Goal: Find specific page/section: Find specific page/section

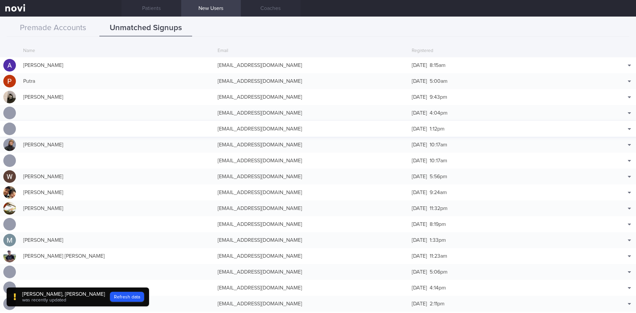
scroll to position [66, 0]
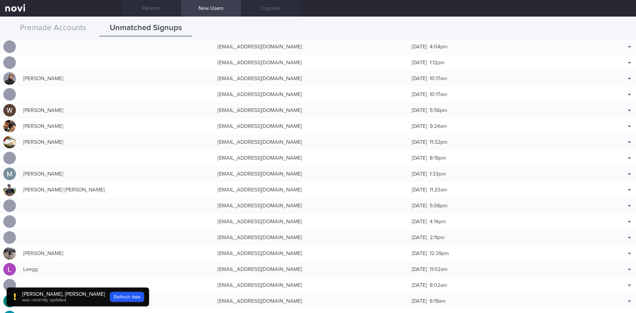
click at [211, 10] on link "New Users" at bounding box center [211, 8] width 60 height 17
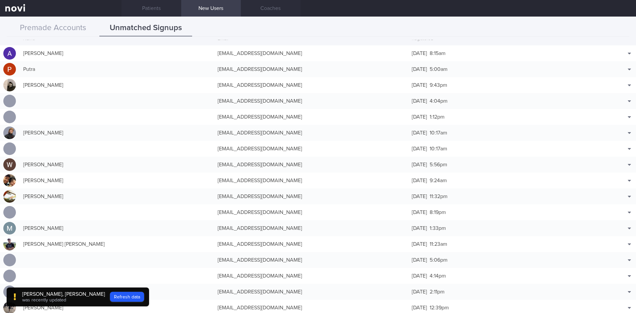
scroll to position [33, 0]
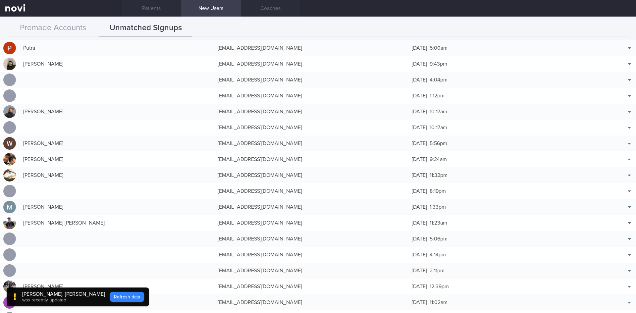
click at [110, 297] on button "Refresh data" at bounding box center [127, 297] width 34 height 10
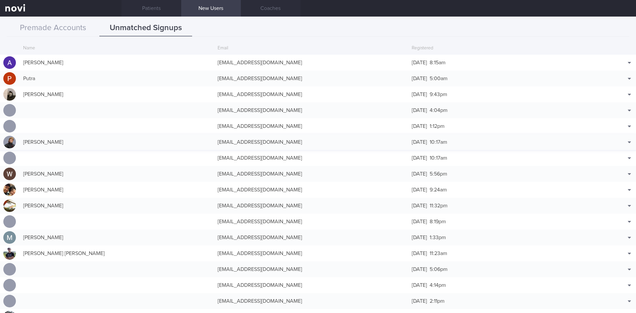
scroll to position [0, 0]
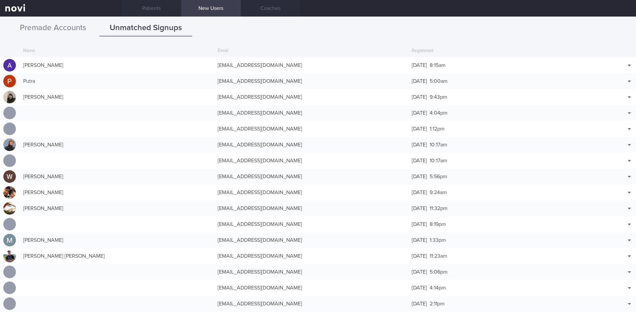
click at [62, 22] on button "Premade Accounts" at bounding box center [53, 28] width 93 height 17
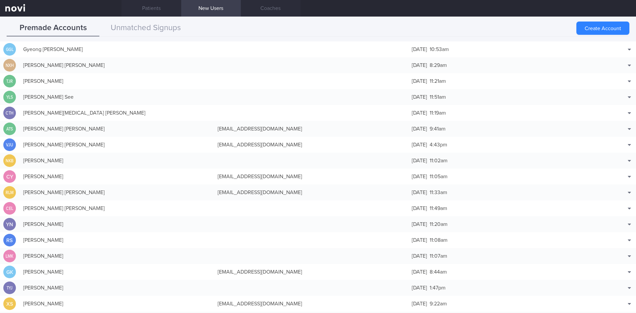
click at [154, 17] on div "Premade Accounts Unmatched Signups Create Account Name Email Created GGL [PERSO…" at bounding box center [318, 165] width 636 height 297
click at [148, 27] on button "Unmatched Signups" at bounding box center [145, 28] width 93 height 17
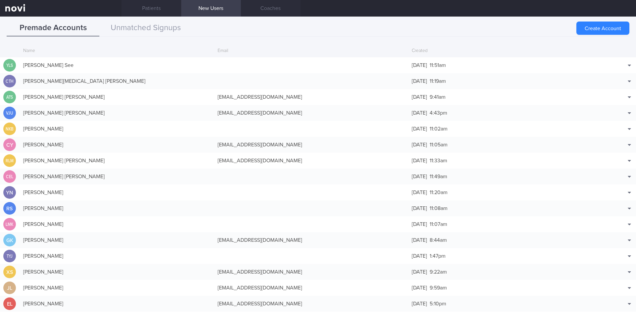
click at [146, 19] on div "Premade Accounts Unmatched Signups Create Account Name Email Created [GEOGRAPHI…" at bounding box center [318, 165] width 636 height 297
click at [147, 27] on button "Unmatched Signups" at bounding box center [145, 28] width 93 height 17
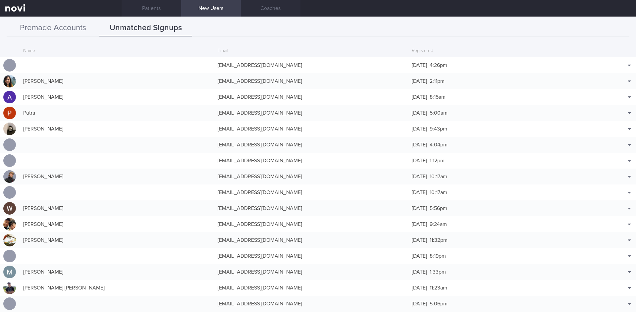
click at [60, 28] on button "Premade Accounts" at bounding box center [53, 28] width 93 height 17
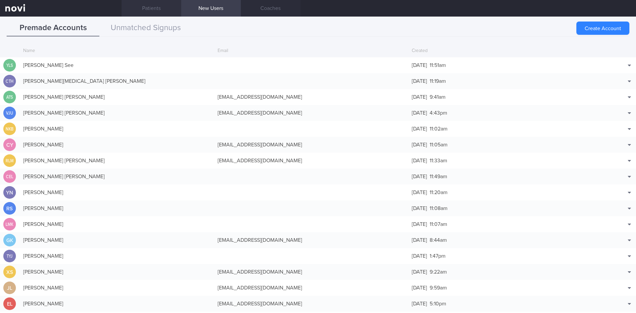
click at [154, 8] on link "Patients" at bounding box center [152, 8] width 60 height 17
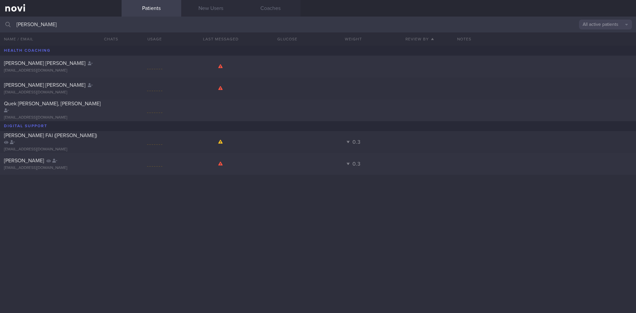
click at [43, 28] on input "[PERSON_NAME]" at bounding box center [318, 25] width 636 height 16
click at [131, 208] on div "[PERSON_NAME] [PERSON_NAME] [EMAIL_ADDRESS][DOMAIN_NAME] [PERSON_NAME] [PERSON_…" at bounding box center [318, 179] width 636 height 267
click at [113, 88] on div "[PERSON_NAME] [PERSON_NAME] [EMAIL_ADDRESS][DOMAIN_NAME]" at bounding box center [61, 88] width 122 height 13
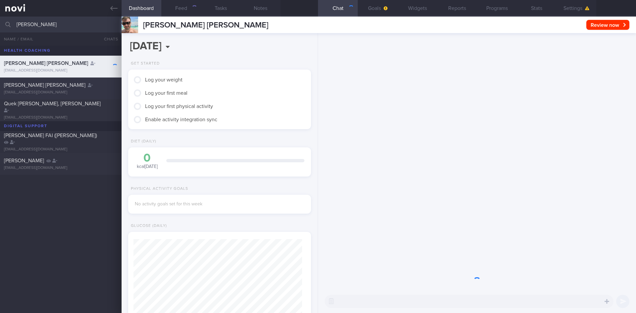
scroll to position [83, 166]
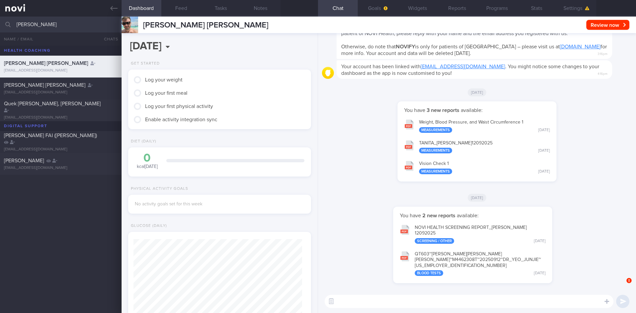
click at [45, 26] on input "[PERSON_NAME]" at bounding box center [318, 25] width 636 height 16
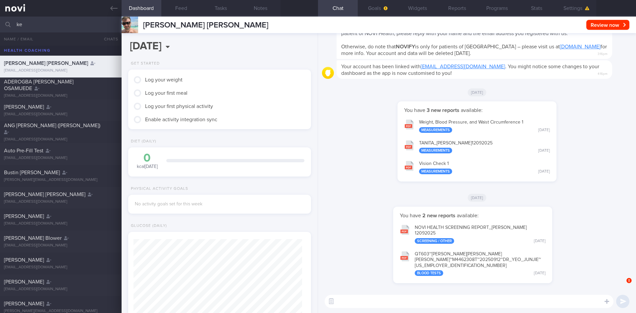
type input "k"
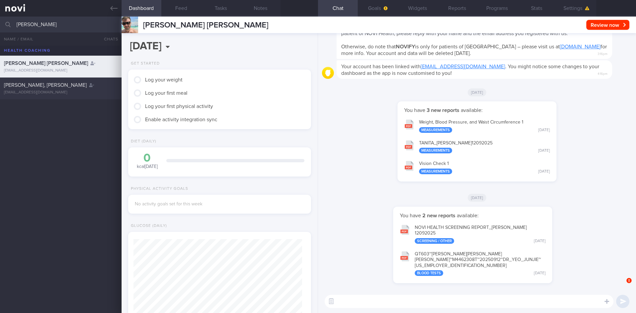
type input "kimberle"
click at [84, 89] on div "SHEN YANYIN, KIMBERLE kimberleshen@gmail.com" at bounding box center [61, 88] width 122 height 13
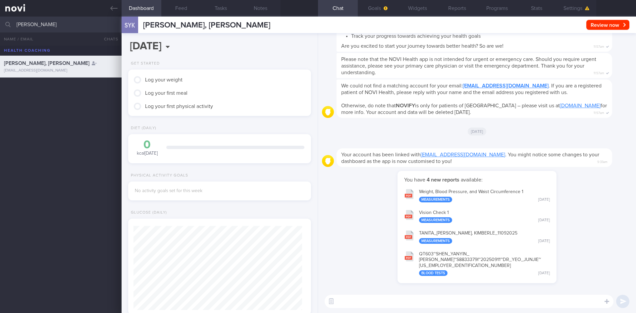
scroll to position [84, 169]
click at [380, 14] on button "Goals" at bounding box center [378, 8] width 40 height 17
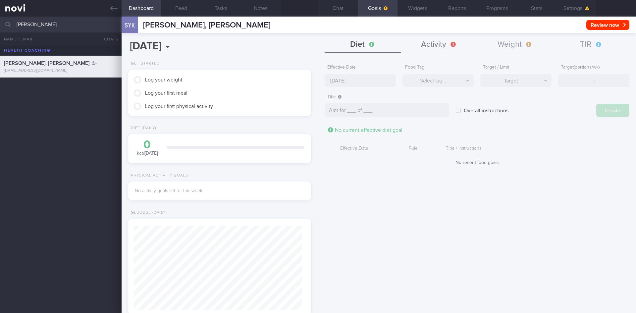
click at [428, 43] on button "Activity" at bounding box center [439, 44] width 76 height 17
